Goal: Task Accomplishment & Management: Use online tool/utility

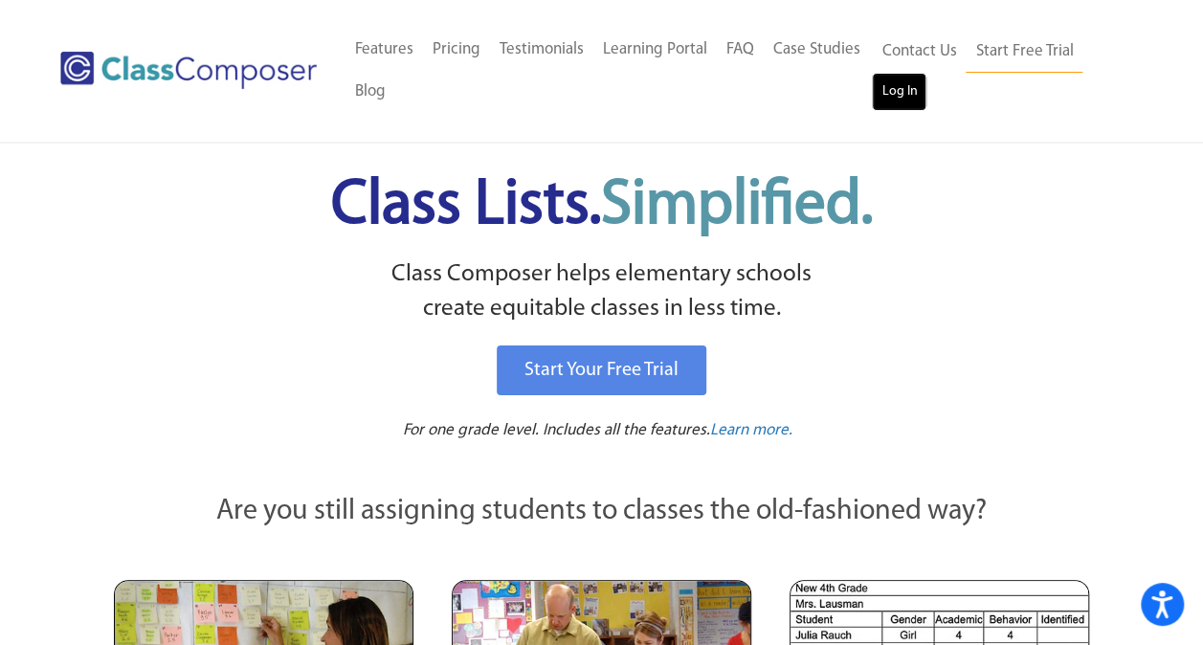
click at [907, 98] on link "Log In" at bounding box center [899, 92] width 55 height 38
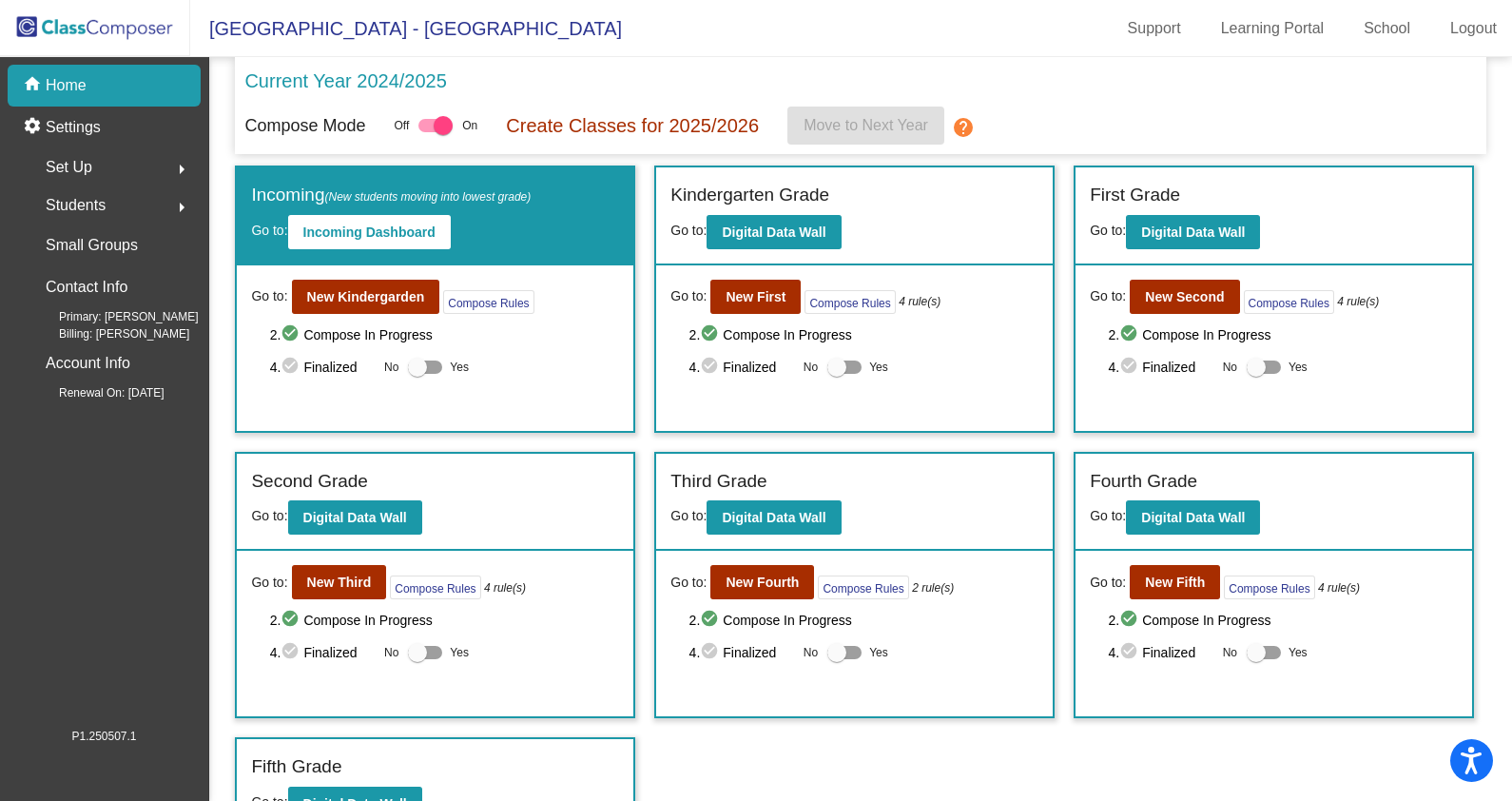
scroll to position [33, 0]
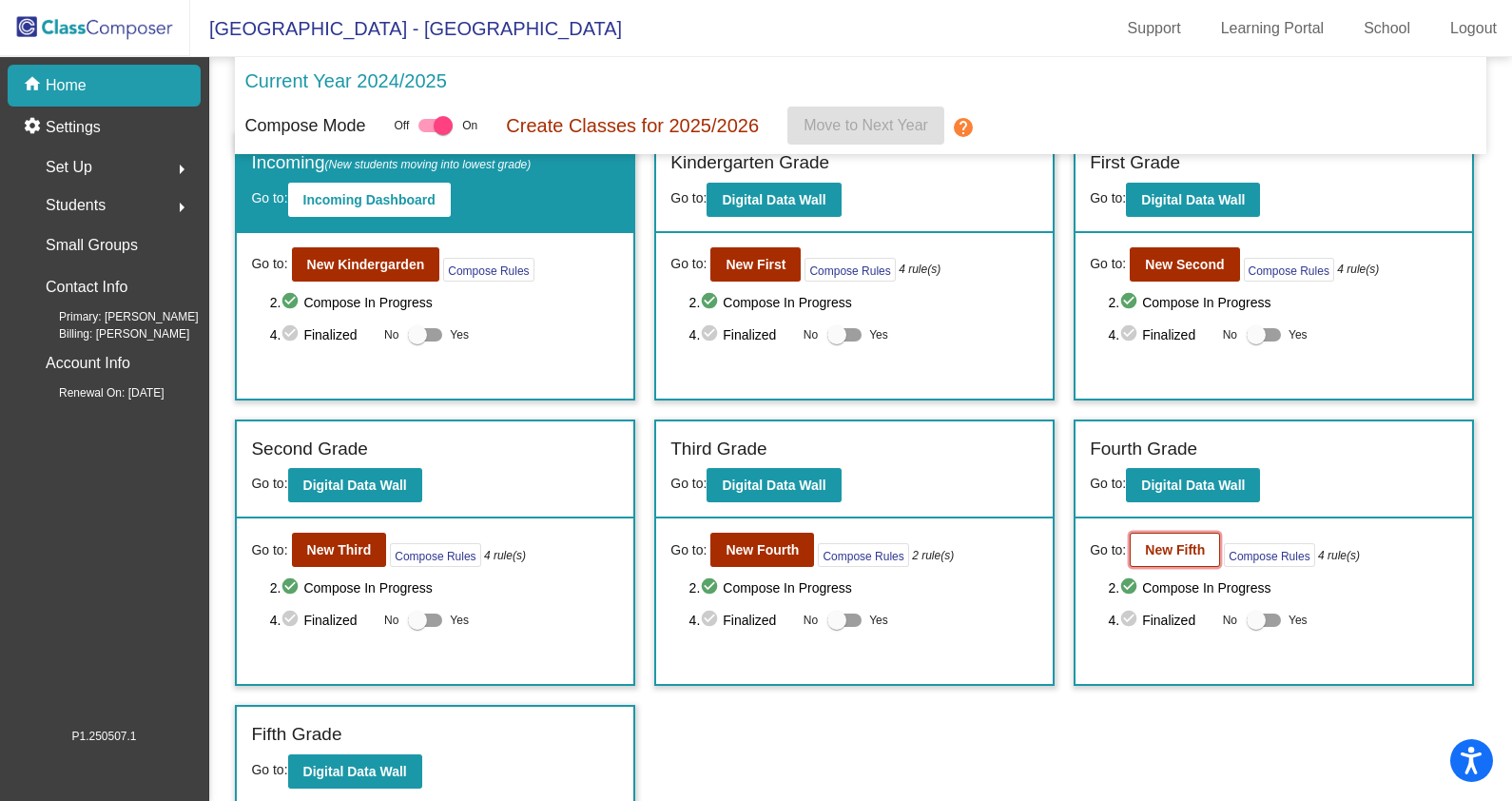
click at [1155, 534] on button "New Fifth" at bounding box center [1175, 550] width 90 height 34
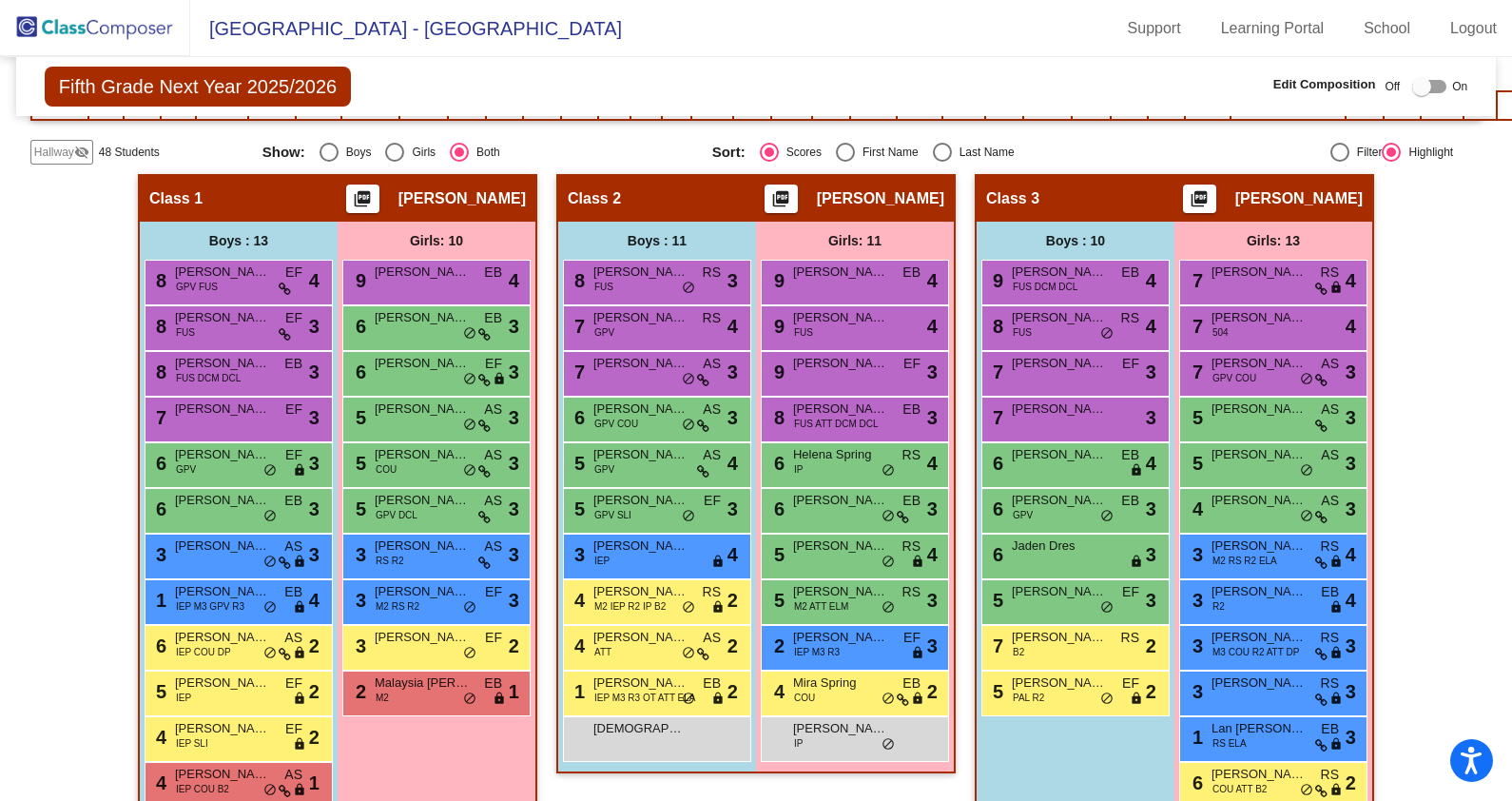
scroll to position [403, 0]
